Goal: Contribute content

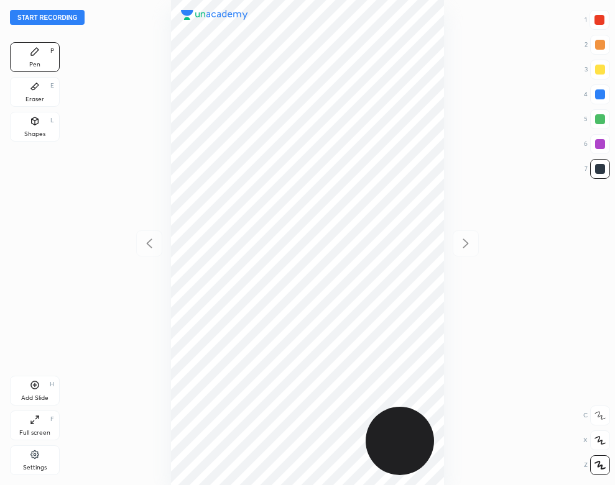
scroll to position [485, 416]
click at [65, 17] on button "Start recording" at bounding box center [47, 17] width 75 height 15
click at [601, 16] on div at bounding box center [599, 20] width 10 height 10
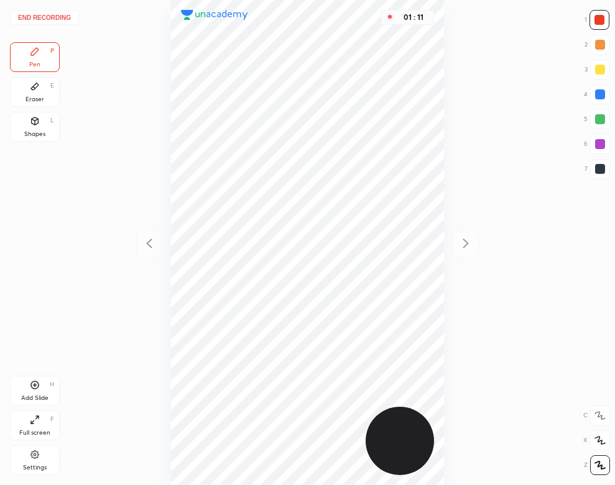
click at [32, 103] on div "Eraser E" at bounding box center [35, 92] width 50 height 30
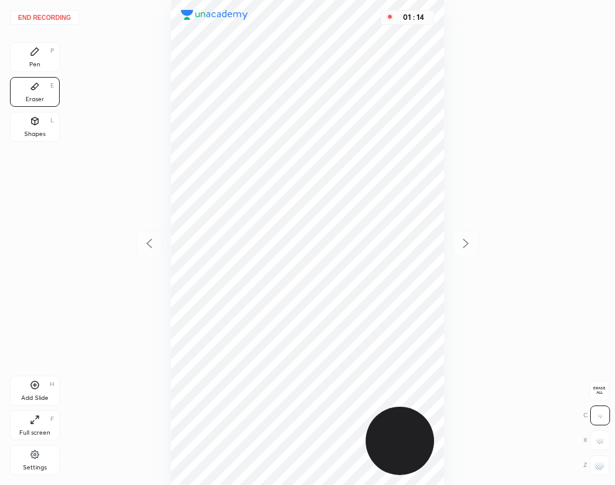
click at [24, 53] on div "Pen P" at bounding box center [35, 57] width 50 height 30
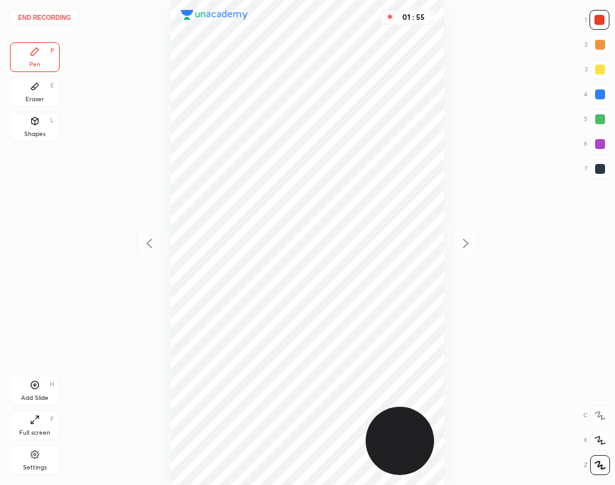
click at [54, 387] on div "Add Slide H" at bounding box center [35, 391] width 50 height 30
click at [146, 237] on icon at bounding box center [149, 243] width 15 height 15
click at [471, 244] on icon at bounding box center [465, 243] width 15 height 15
click at [606, 169] on div at bounding box center [600, 169] width 20 height 20
click at [53, 19] on button "End recording" at bounding box center [44, 17] width 69 height 15
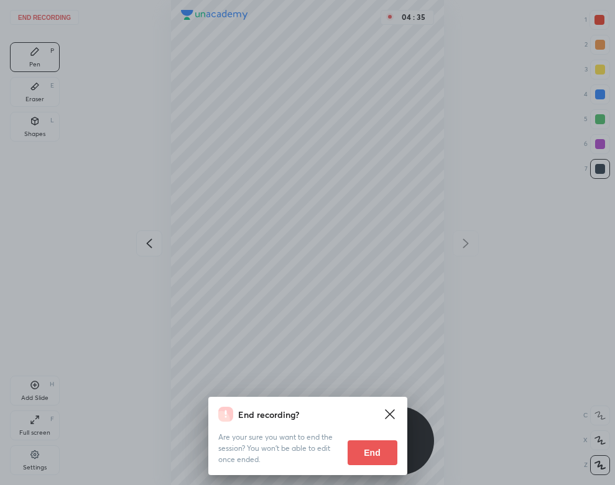
click at [378, 461] on button "End" at bounding box center [372, 453] width 50 height 25
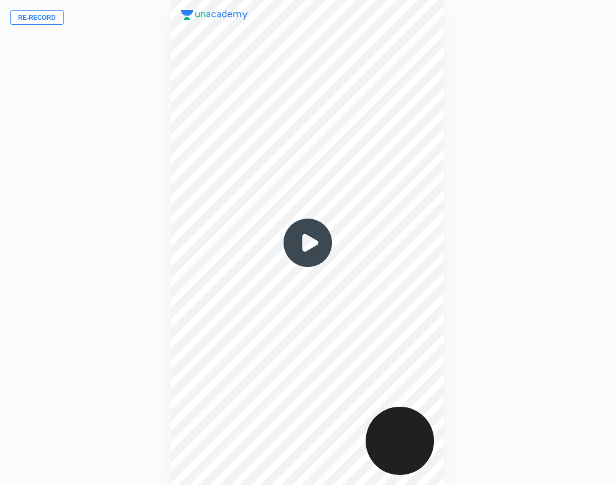
click at [321, 234] on img at bounding box center [308, 243] width 60 height 60
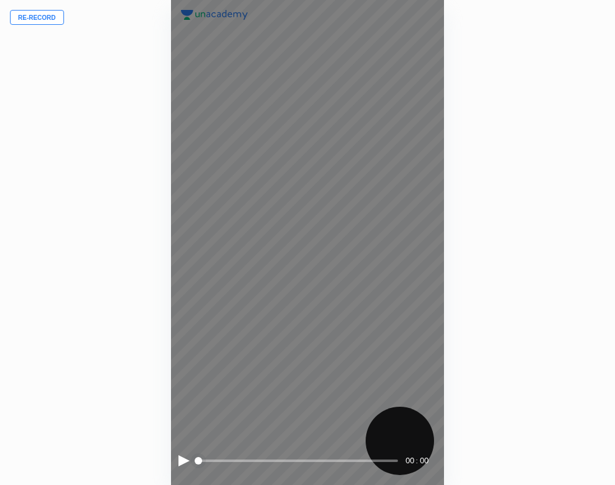
click at [180, 459] on div at bounding box center [183, 461] width 11 height 11
